Goal: Information Seeking & Learning: Learn about a topic

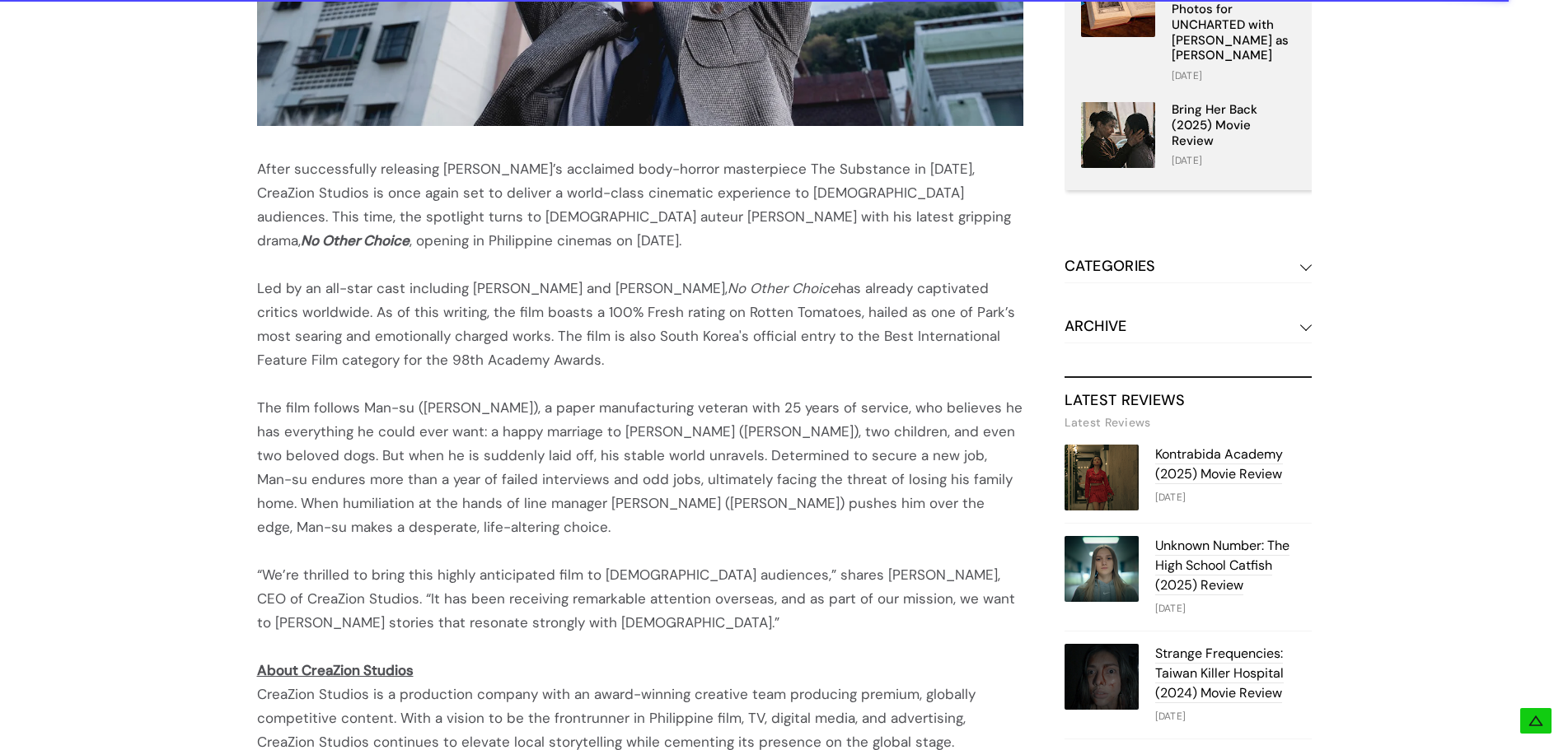
scroll to position [823, 0]
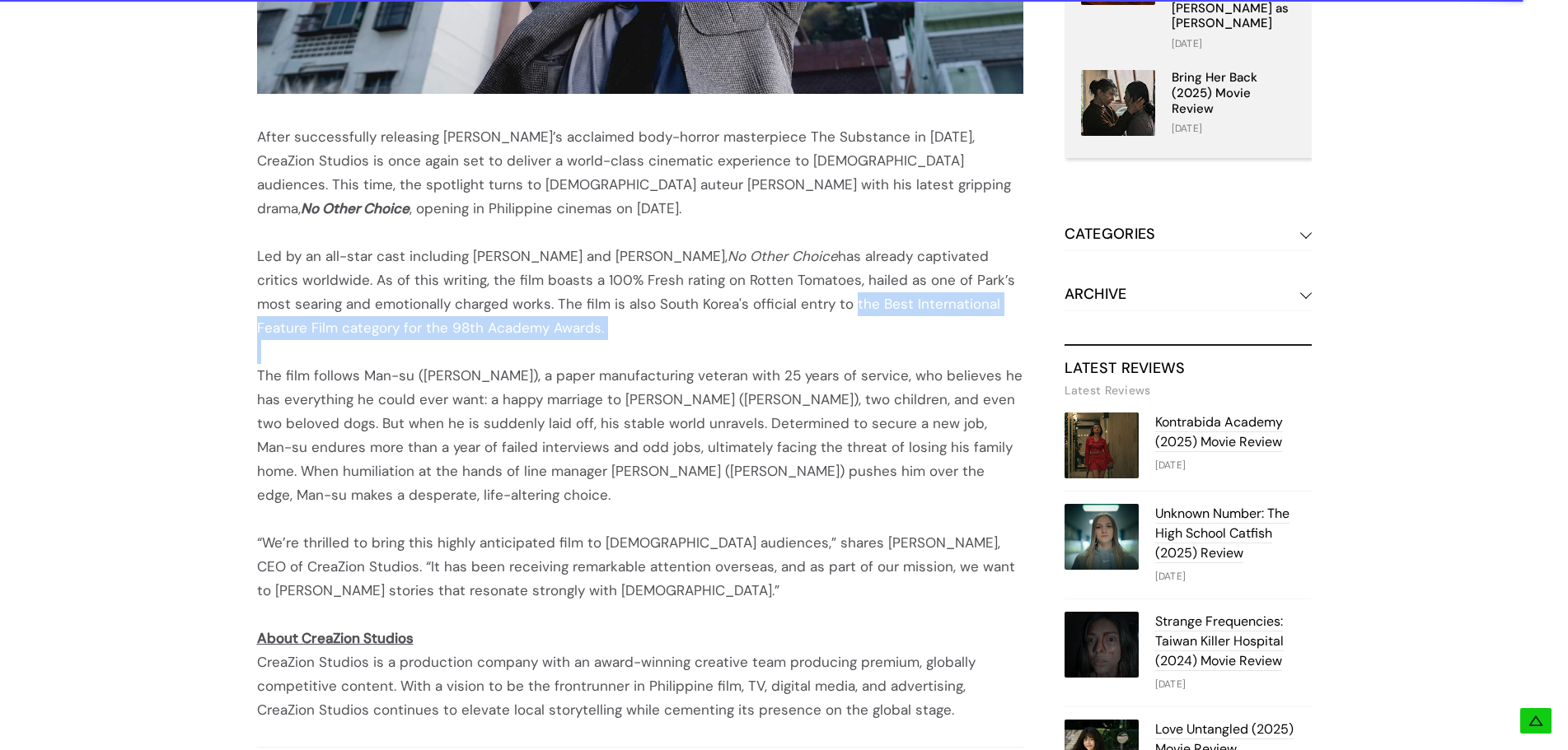
drag, startPoint x: 804, startPoint y: 305, endPoint x: 791, endPoint y: 339, distance: 36.4
click at [791, 339] on div "After successfully releasing [PERSON_NAME]’s acclaimed body-horror masterpiece …" at bounding box center [639, 153] width 766 height 1139
copy div "the Best International Feature Film category for the 98th Academy Awards."
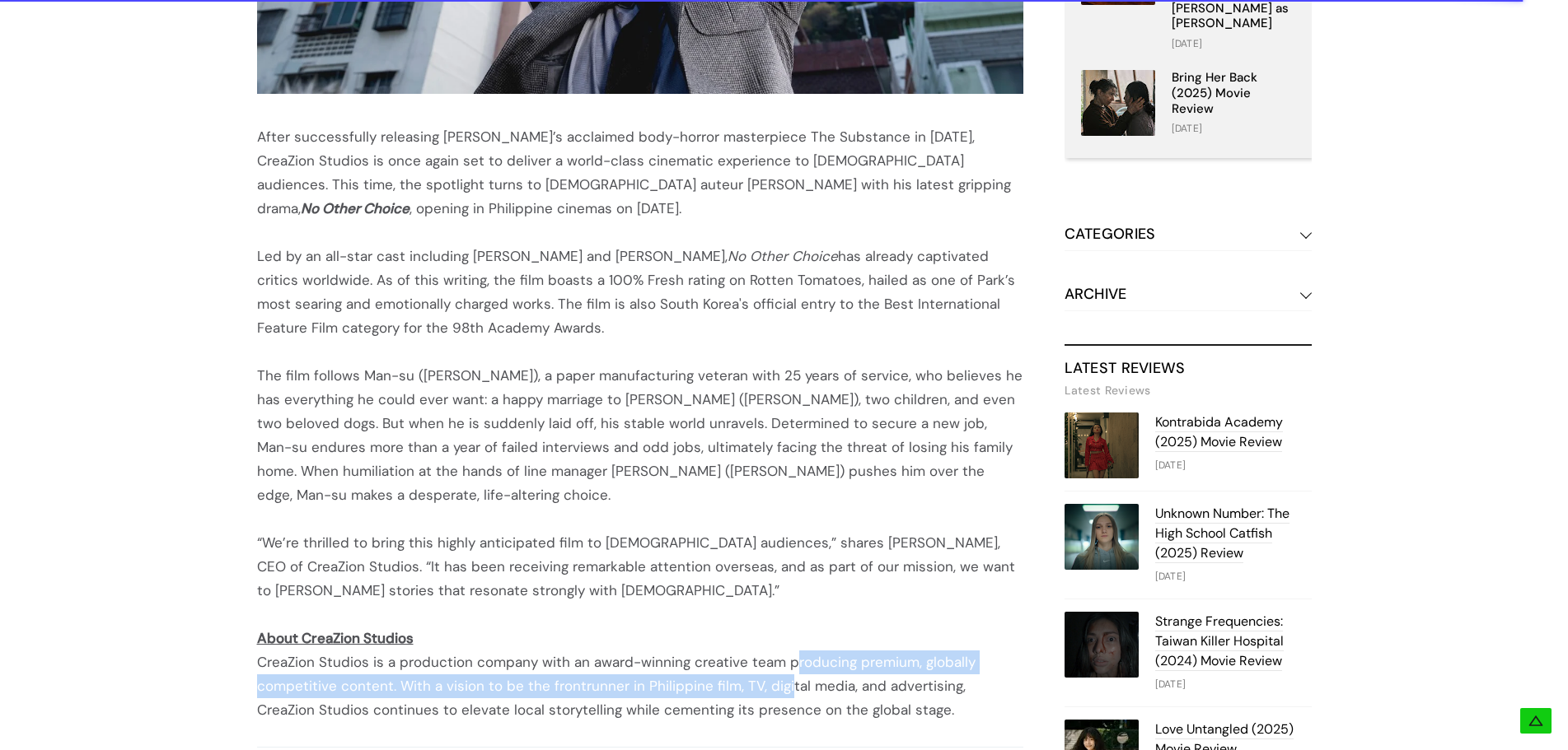
click at [791, 672] on div "CreaZion Studios is a production company with an award-winning creative team pr…" at bounding box center [639, 686] width 766 height 71
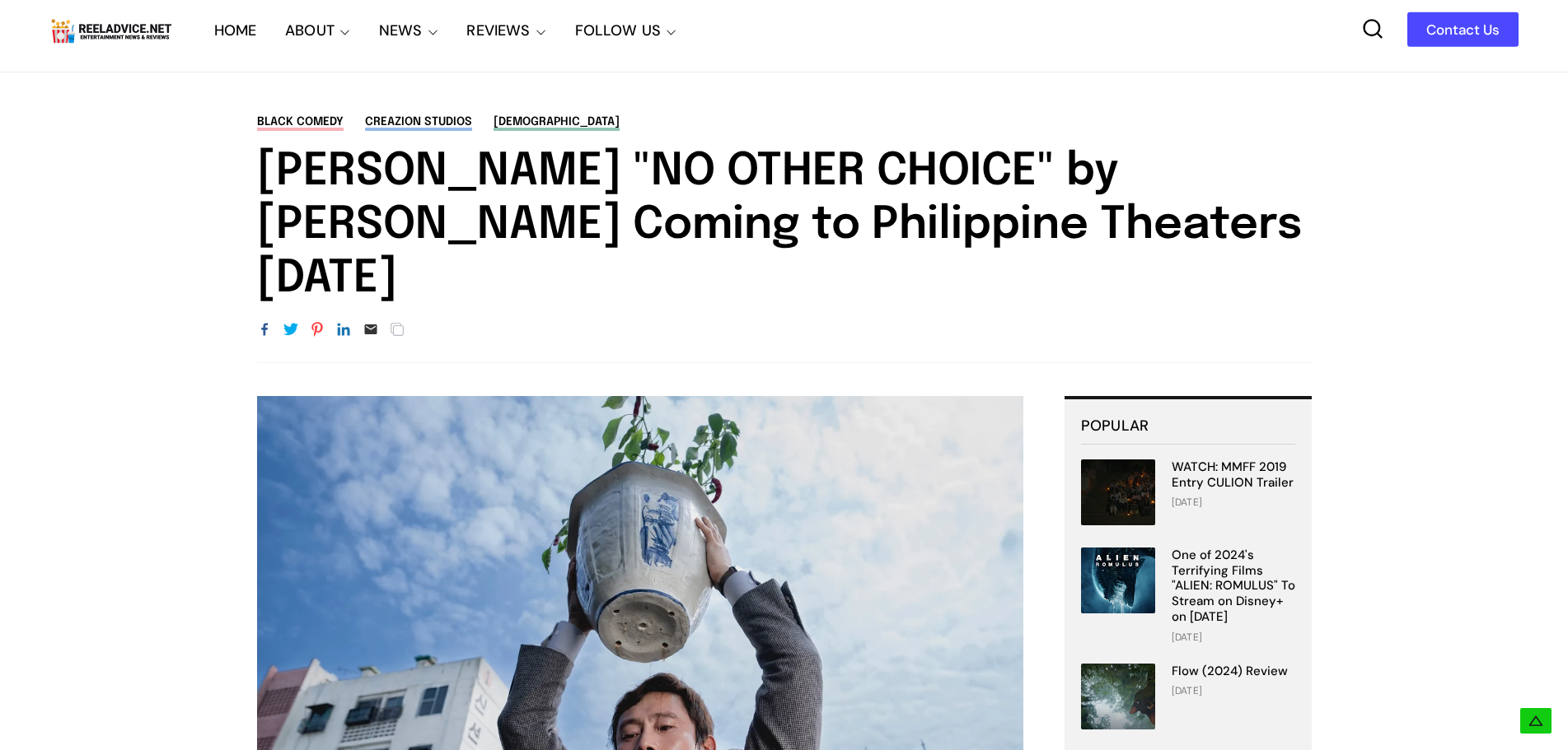
scroll to position [0, 0]
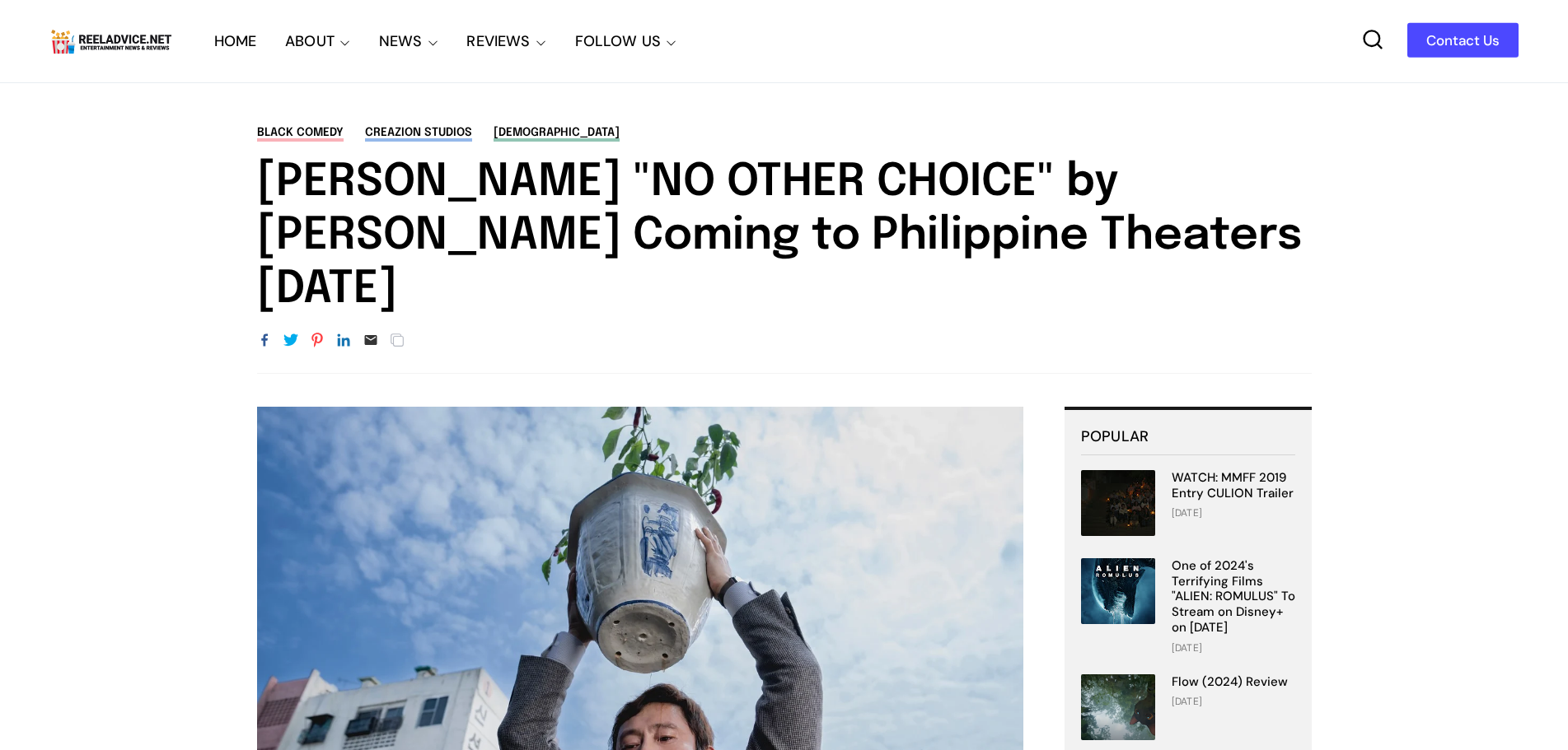
click at [227, 22] on link "HOME" at bounding box center [236, 41] width 43 height 83
